Goal: Task Accomplishment & Management: Manage account settings

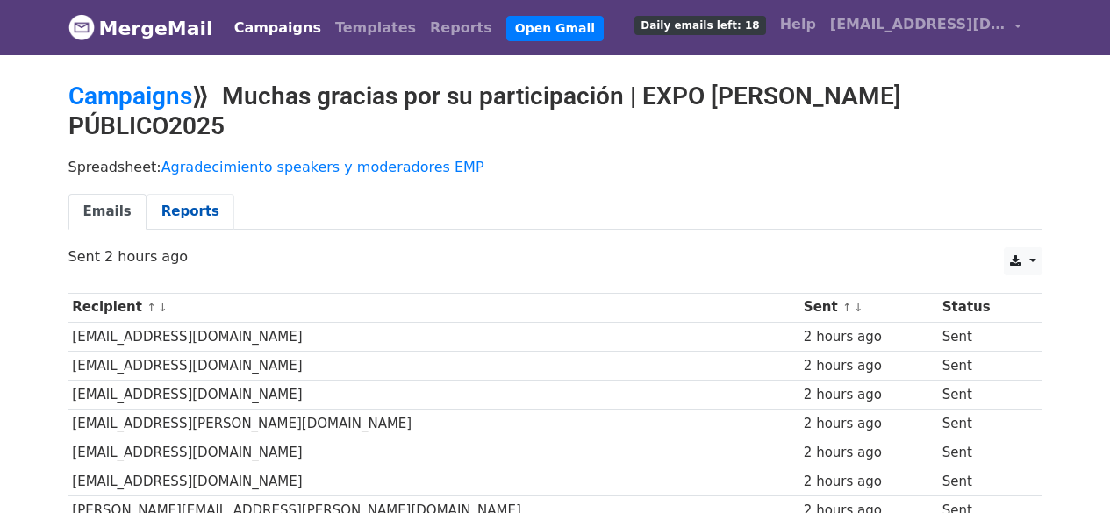
click at [179, 194] on link "Reports" at bounding box center [191, 212] width 88 height 36
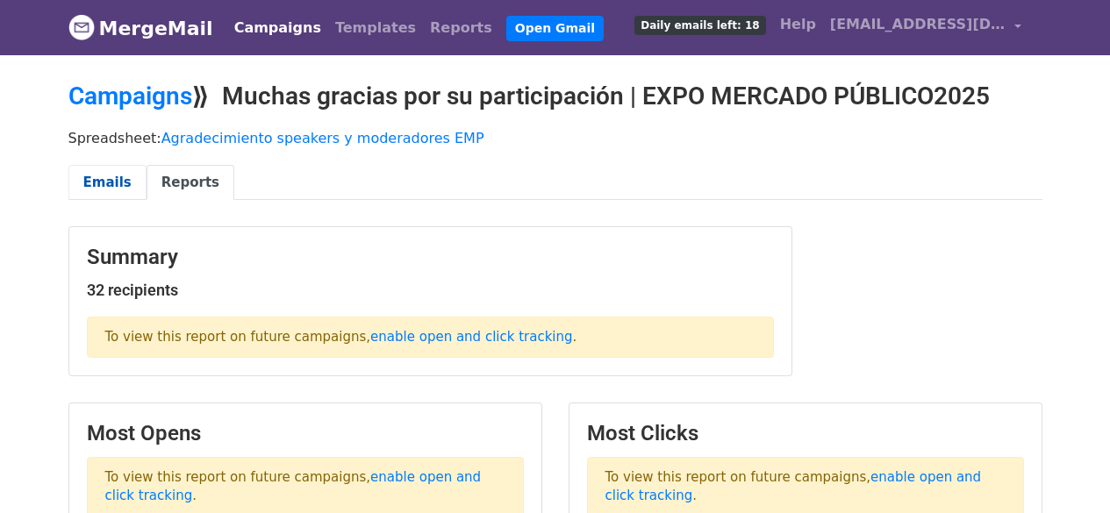
click at [132, 178] on link "Emails" at bounding box center [107, 183] width 78 height 36
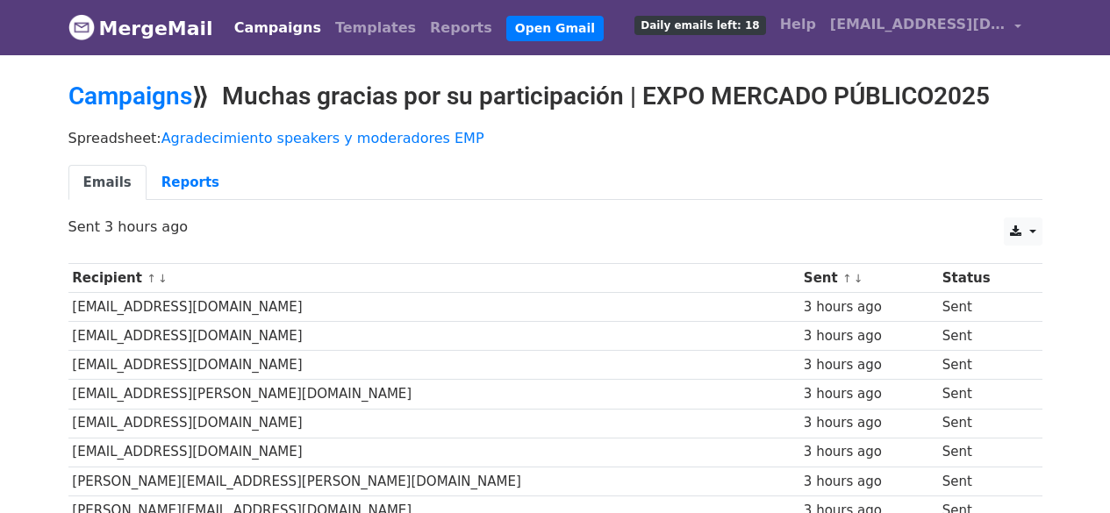
scroll to position [1, 0]
